Goal: Task Accomplishment & Management: Complete application form

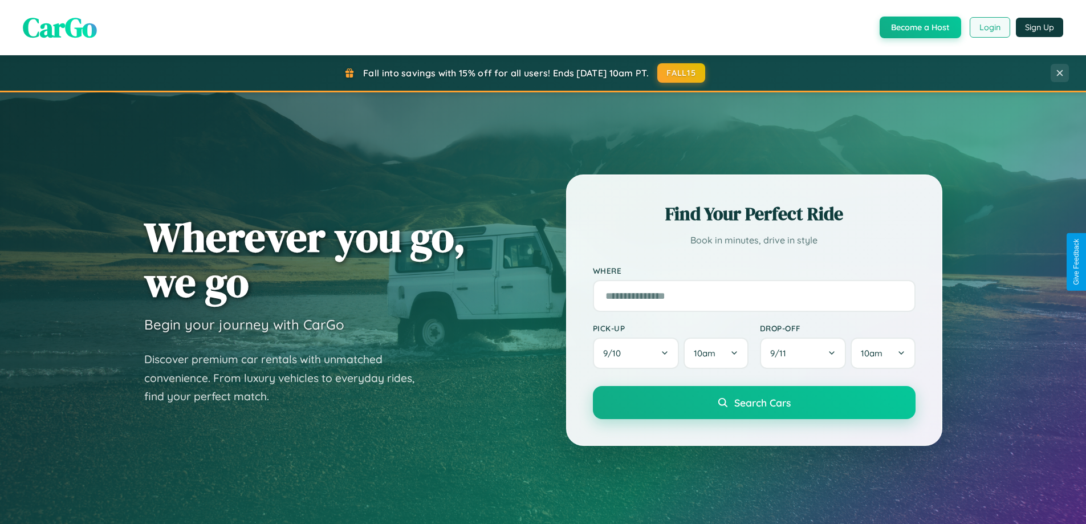
click at [989, 27] on button "Login" at bounding box center [989, 27] width 40 height 21
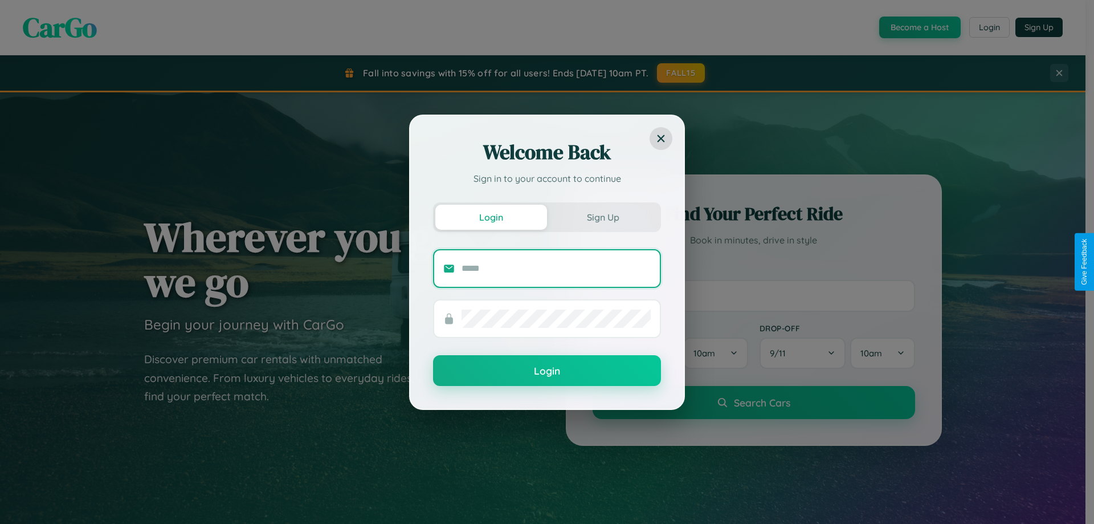
click at [556, 268] on input "text" at bounding box center [556, 268] width 189 height 18
type input "**********"
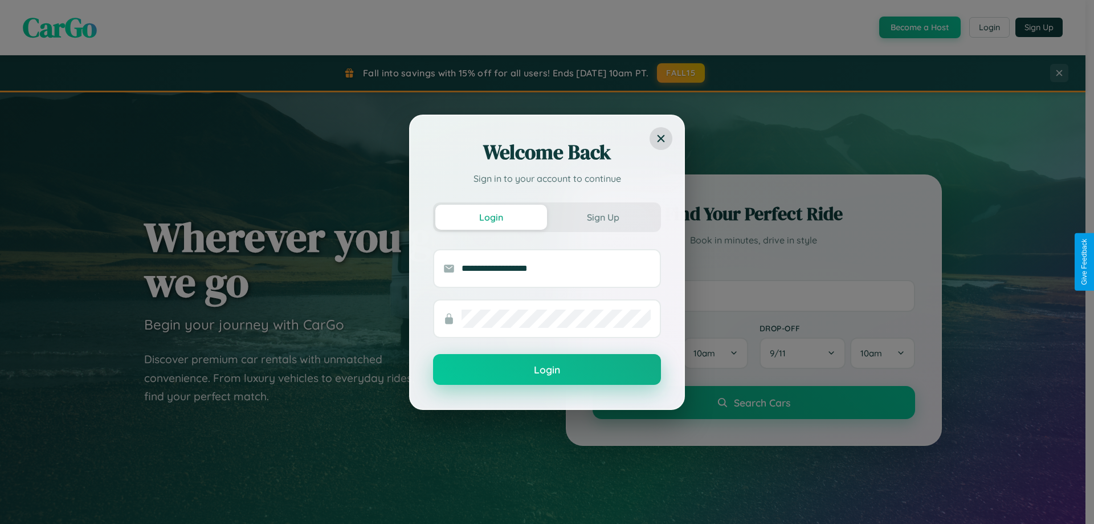
click at [547, 370] on button "Login" at bounding box center [547, 369] width 228 height 31
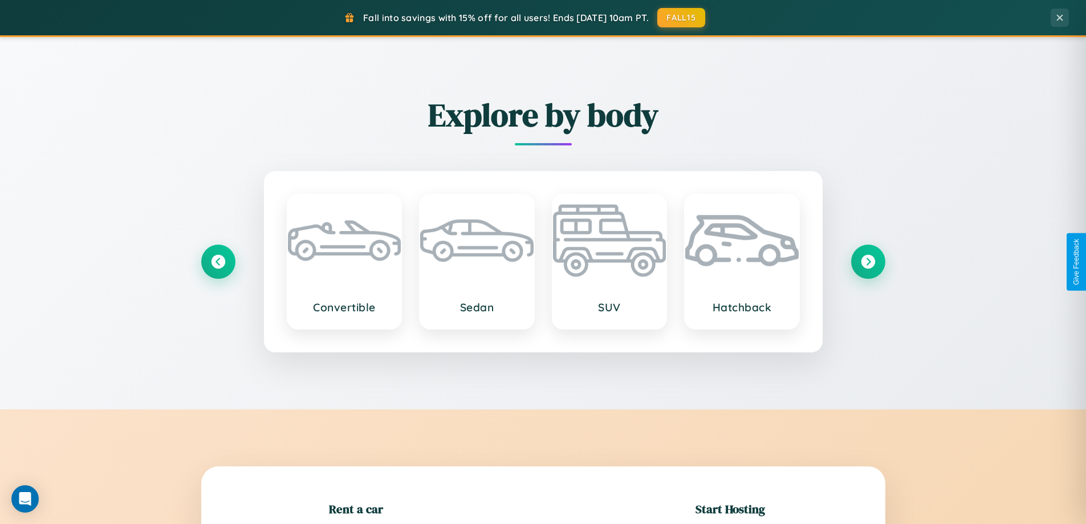
scroll to position [246, 0]
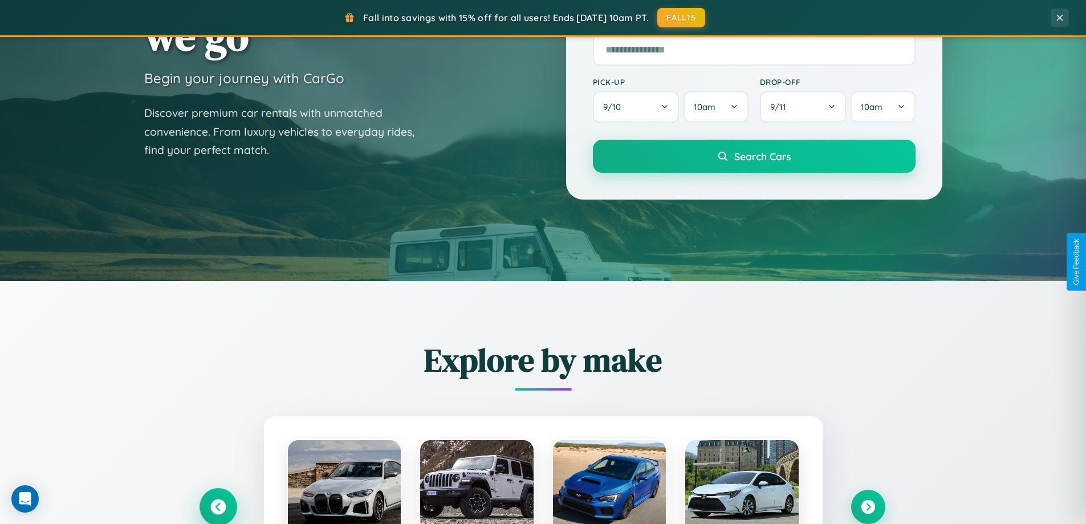
click at [218, 507] on icon at bounding box center [217, 506] width 15 height 15
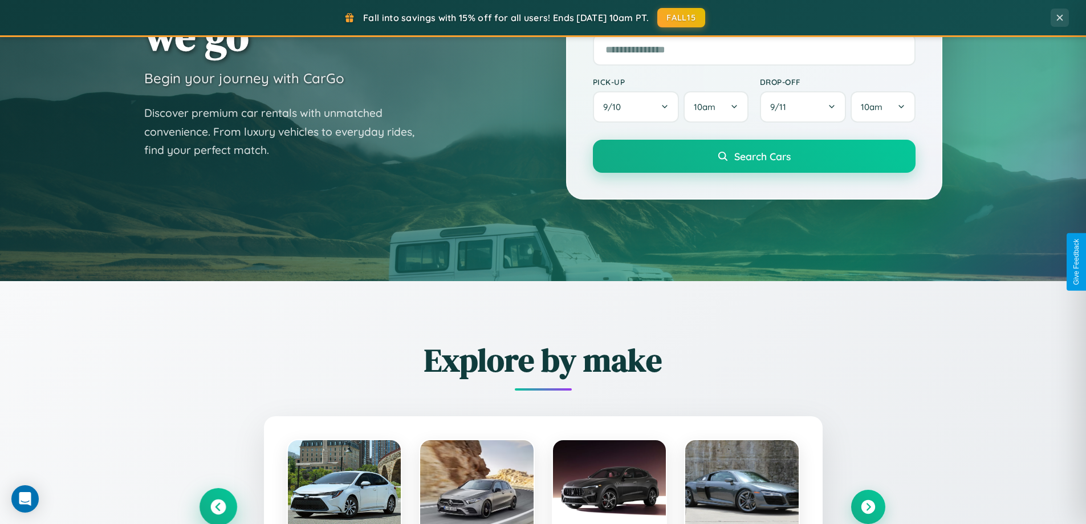
click at [218, 505] on icon at bounding box center [218, 507] width 19 height 19
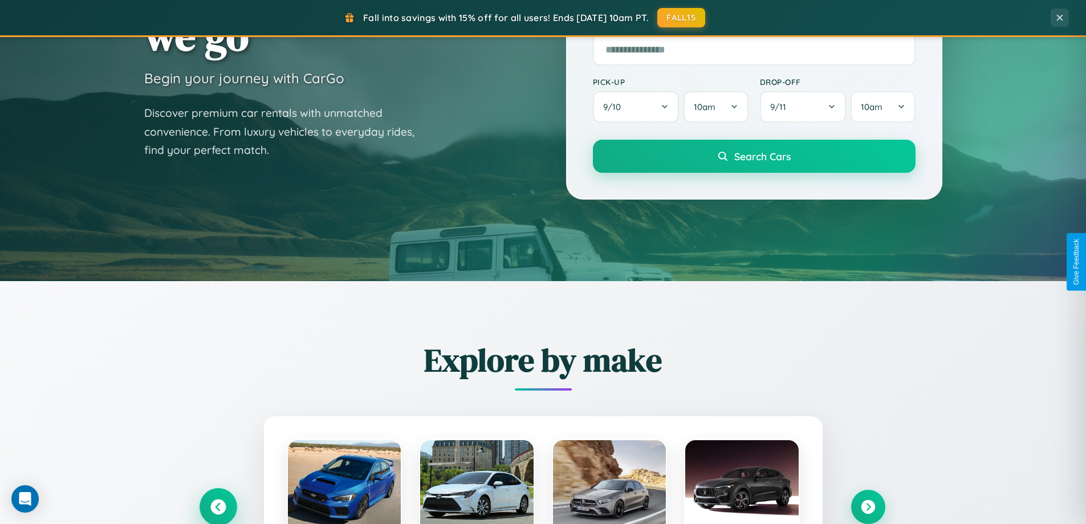
click at [218, 505] on icon at bounding box center [218, 507] width 19 height 19
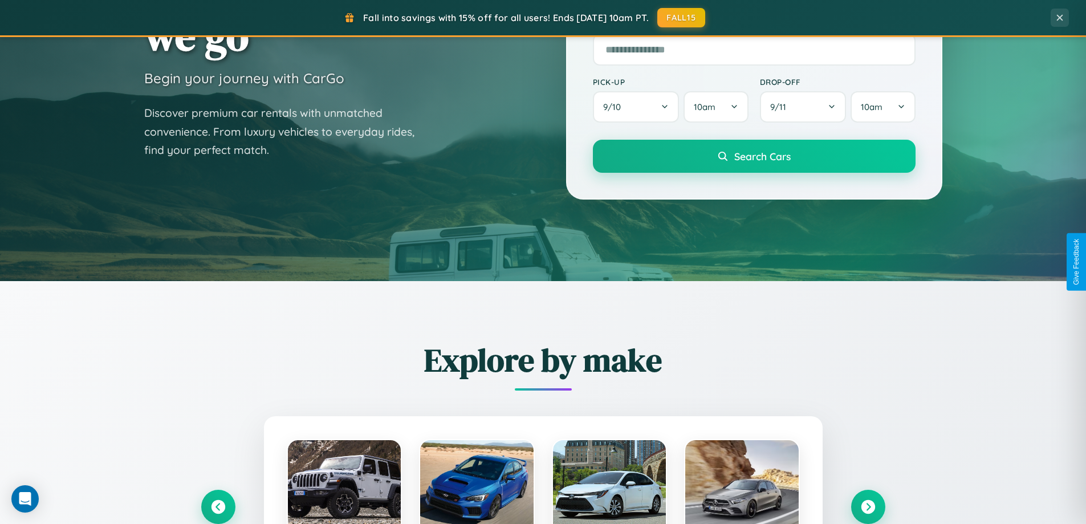
scroll to position [0, 0]
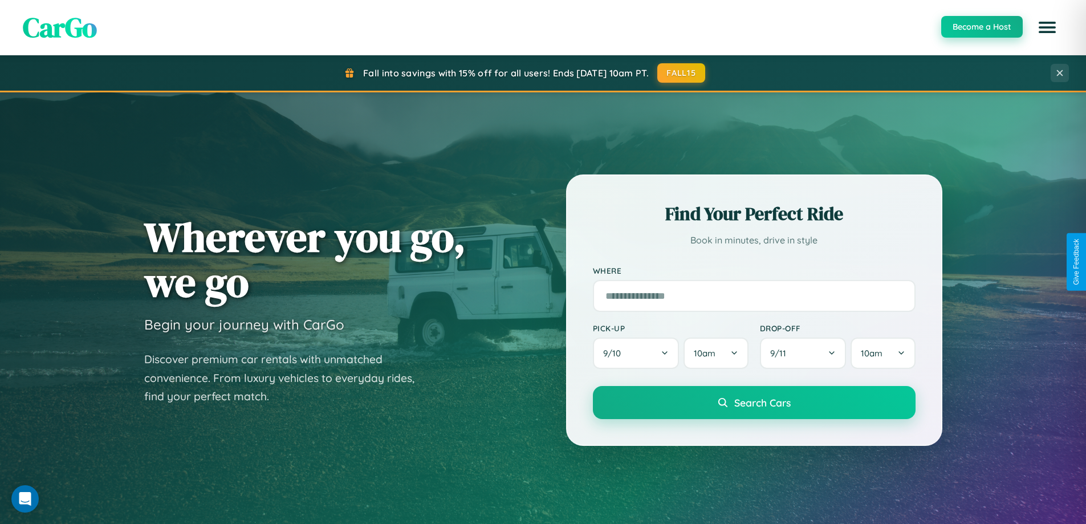
click at [981, 27] on button "Become a Host" at bounding box center [981, 27] width 81 height 22
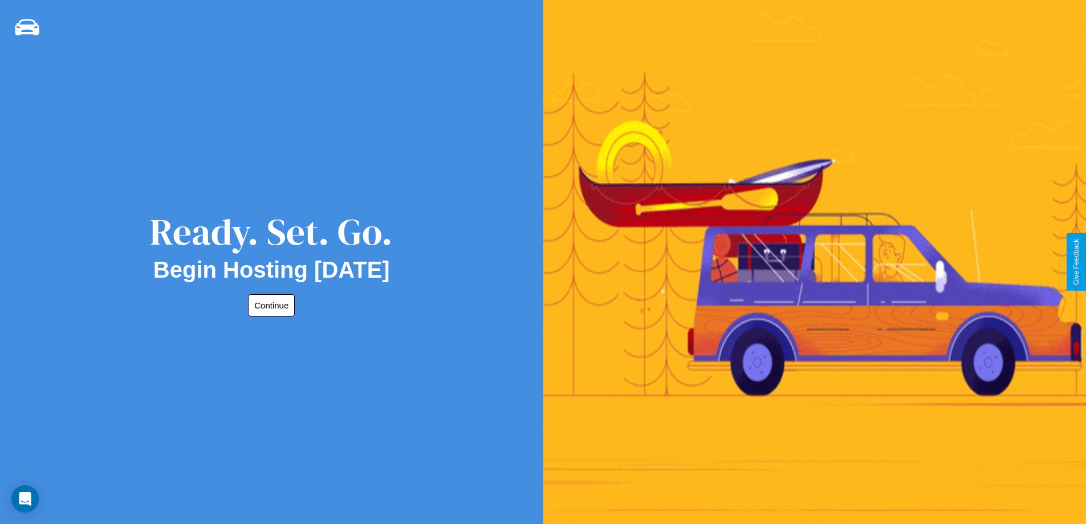
click at [269, 305] on button "Continue" at bounding box center [271, 305] width 47 height 22
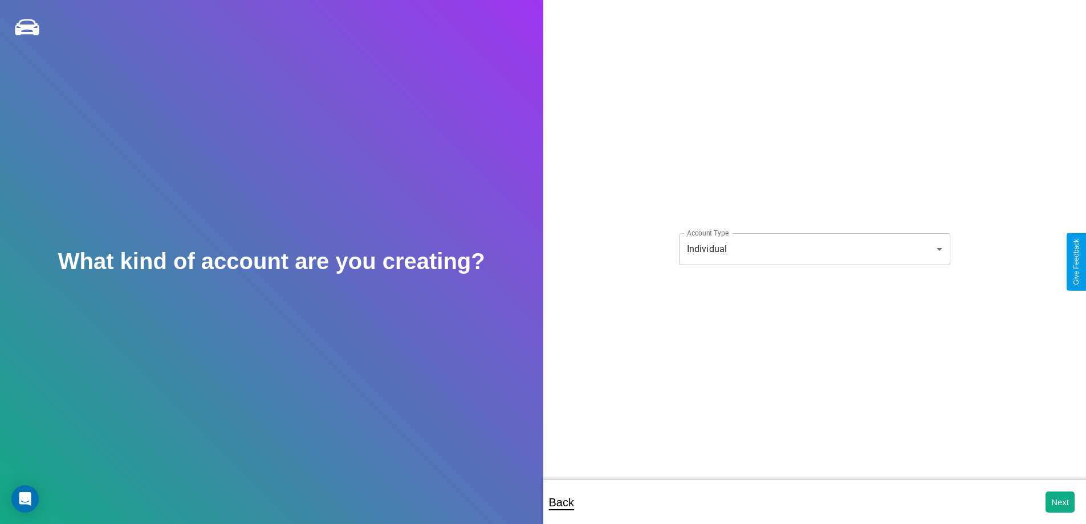
click at [814, 248] on body "**********" at bounding box center [543, 269] width 1086 height 539
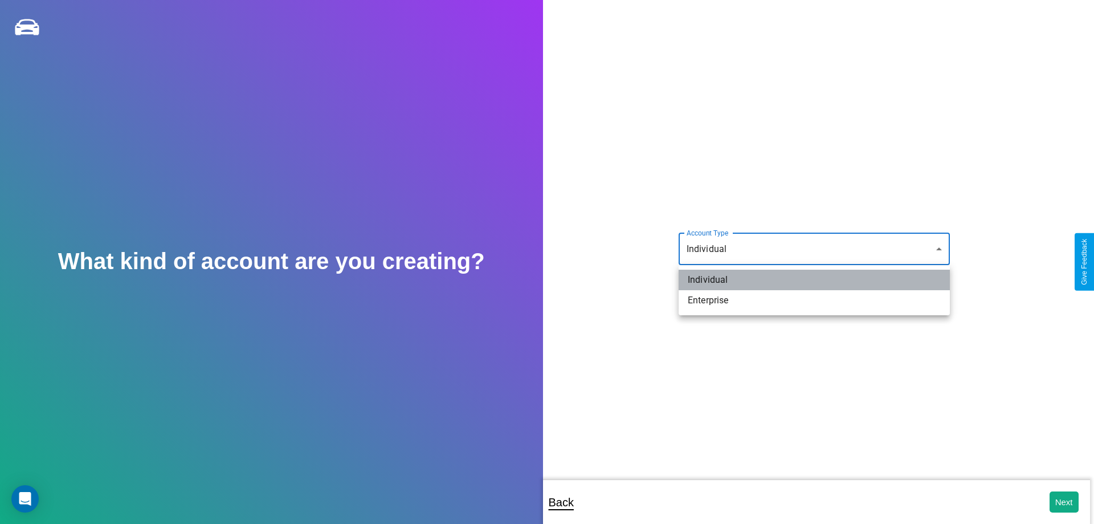
click at [814, 280] on li "Individual" at bounding box center [814, 280] width 271 height 21
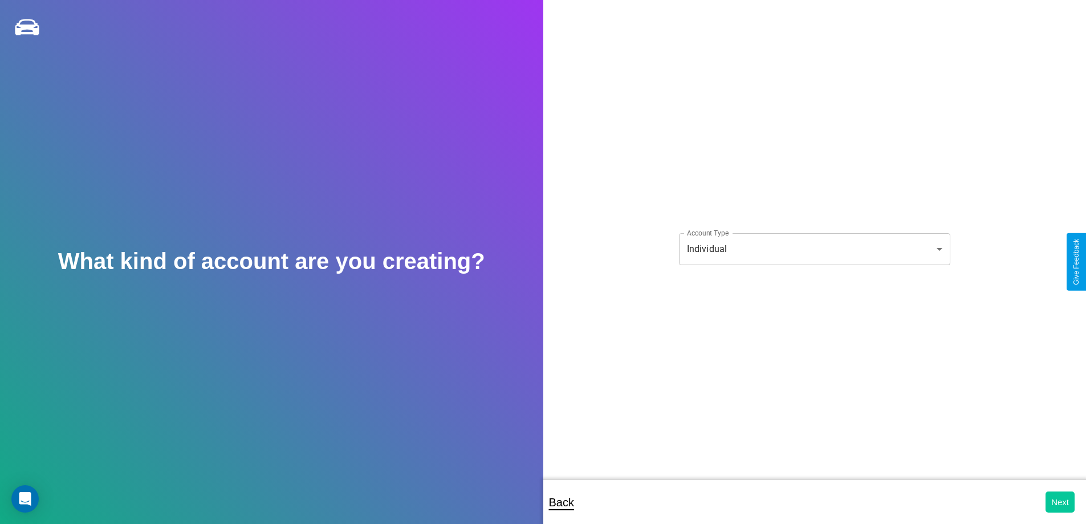
click at [1059, 501] on button "Next" at bounding box center [1059, 501] width 29 height 21
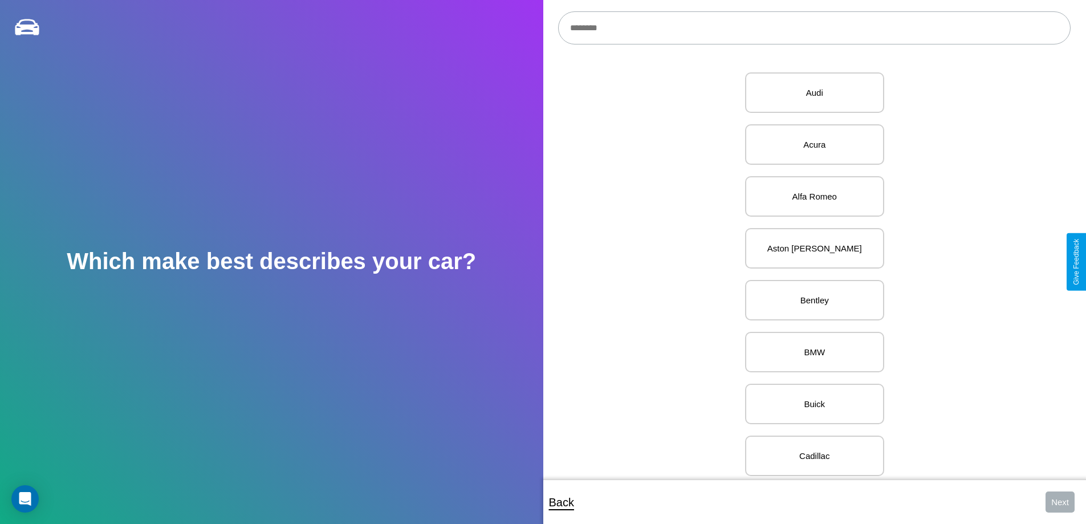
click at [814, 28] on input "text" at bounding box center [814, 27] width 512 height 33
type input "***"
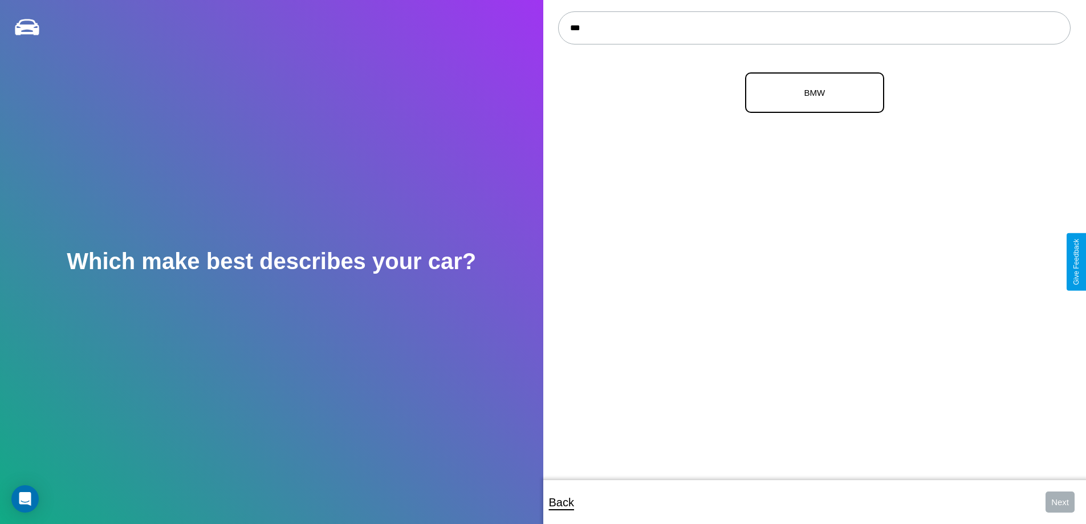
click at [810, 93] on p "BMW" at bounding box center [814, 92] width 114 height 15
click at [1059, 501] on button "Next" at bounding box center [1059, 501] width 29 height 21
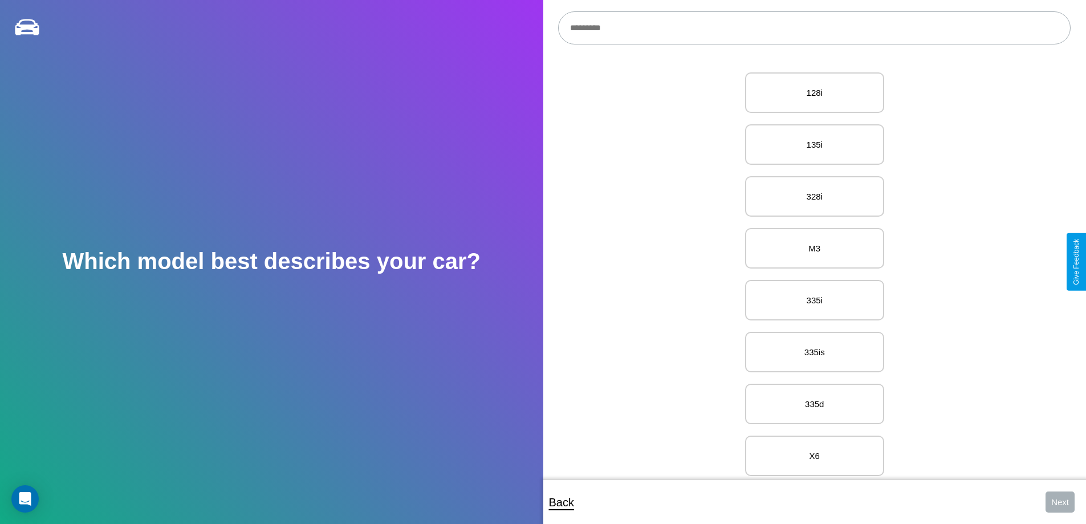
scroll to position [9932, 0]
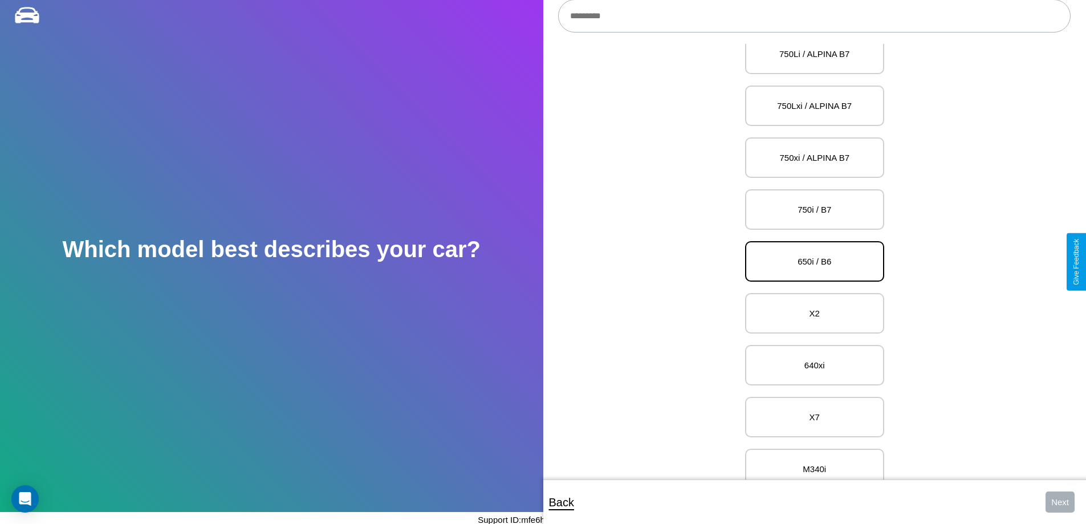
click at [810, 262] on p "650i / B6" at bounding box center [814, 261] width 114 height 15
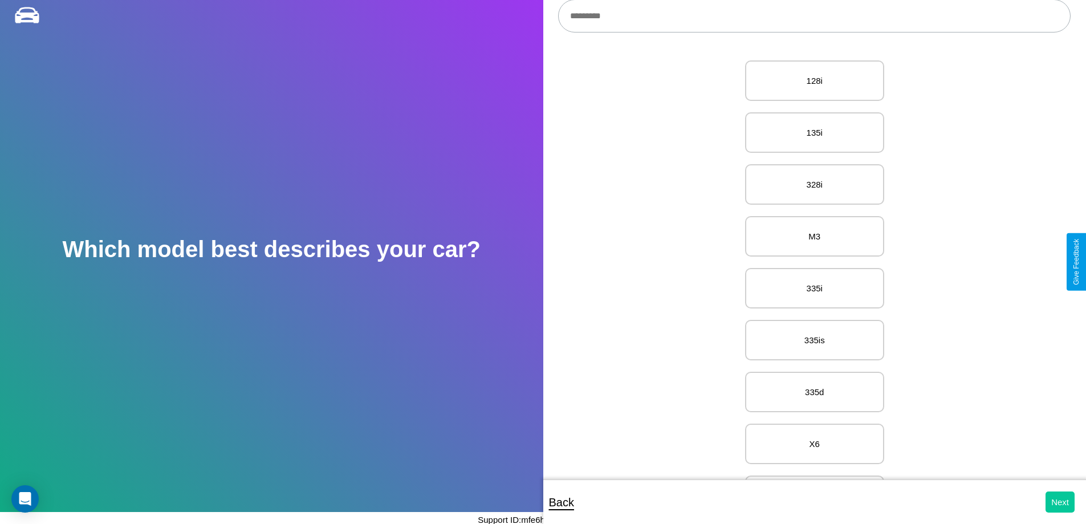
click at [1059, 501] on button "Next" at bounding box center [1059, 501] width 29 height 21
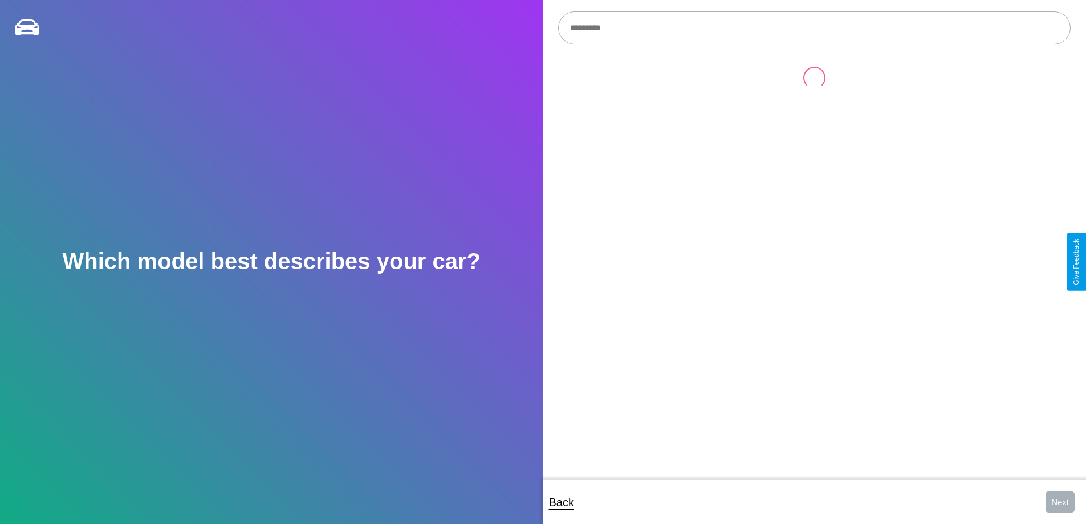
scroll to position [12, 0]
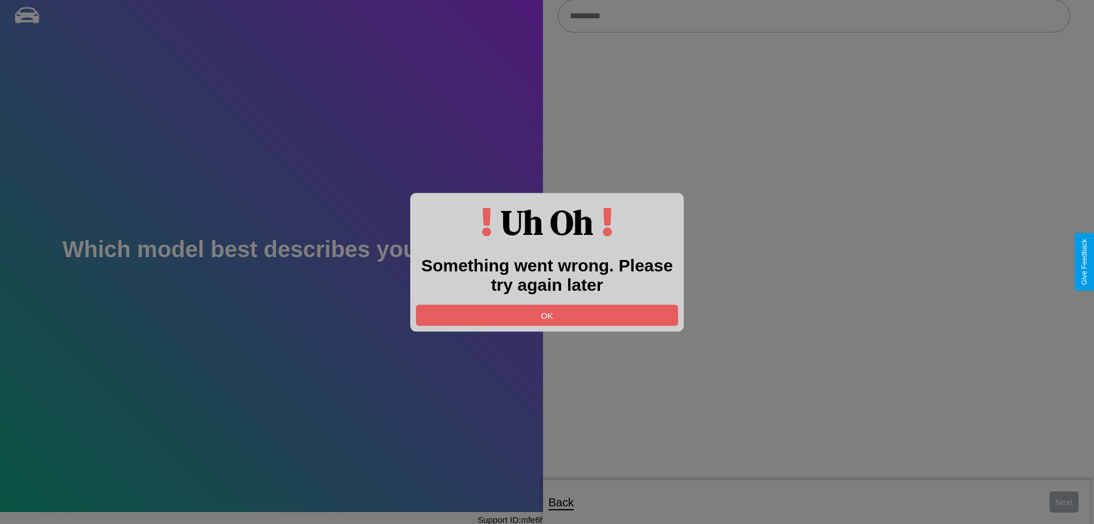
click at [814, 17] on div at bounding box center [547, 262] width 1094 height 524
